Goal: Task Accomplishment & Management: Manage account settings

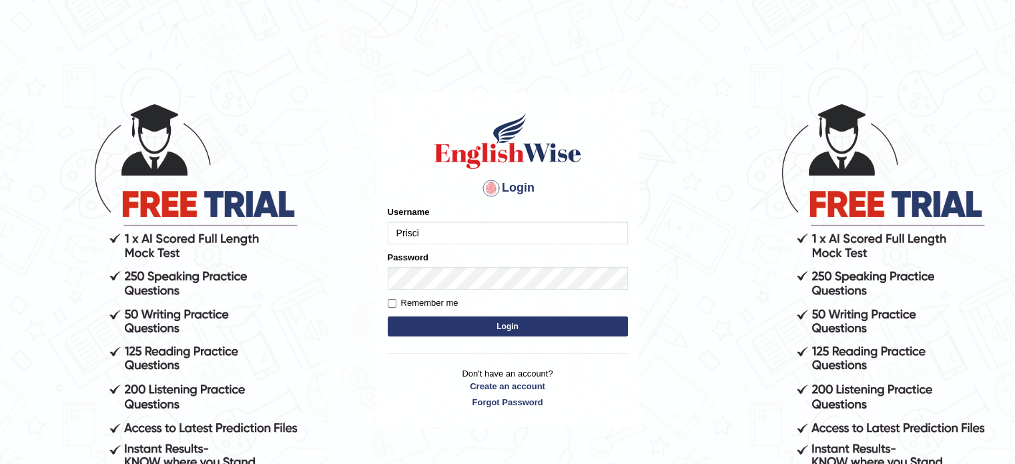
type input "Prisci"
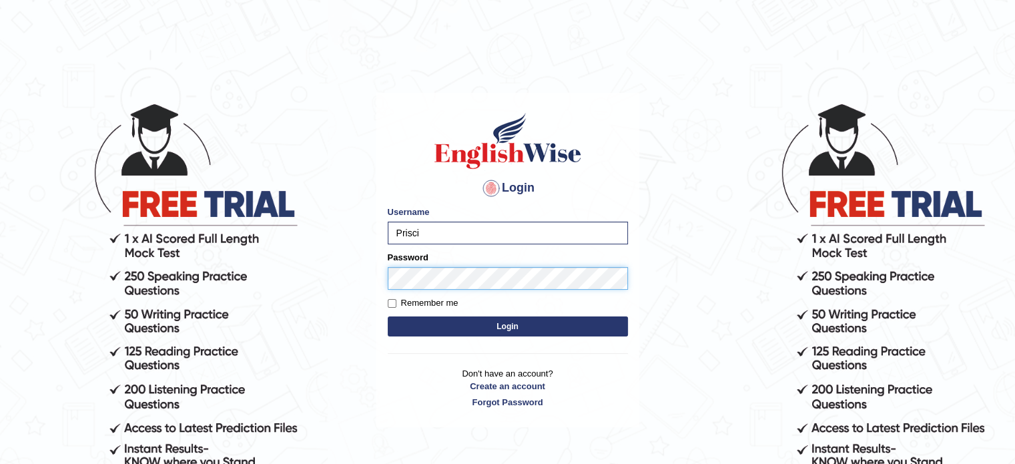
click at [376, 272] on div "Login Please fix the following errors: Username Prisci Password Remember me Log…" at bounding box center [507, 260] width 263 height 334
click at [416, 320] on button "Login" at bounding box center [508, 326] width 240 height 20
